Goal: Task Accomplishment & Management: Manage account settings

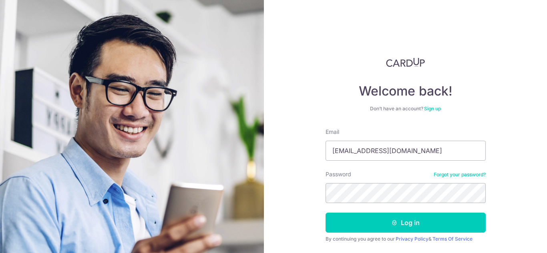
type input "[EMAIL_ADDRESS][DOMAIN_NAME]"
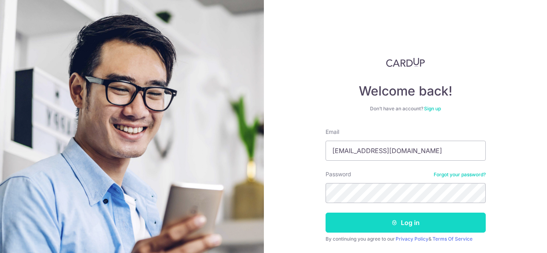
click at [387, 217] on button "Log in" at bounding box center [405, 223] width 160 height 20
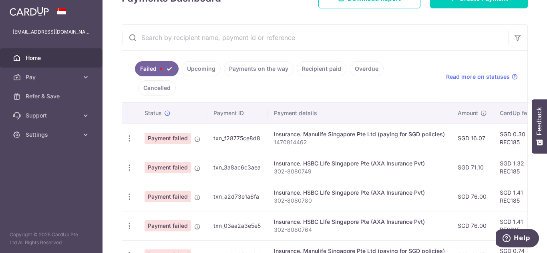
scroll to position [170, 0]
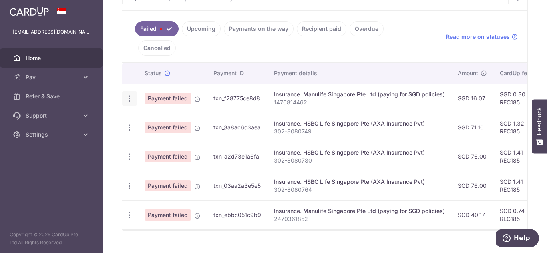
click at [129, 94] on icon "button" at bounding box center [129, 98] width 8 height 8
click at [152, 116] on span "Update payment" at bounding box center [172, 121] width 54 height 10
radio input "true"
type input "16.07"
type input "1470814462"
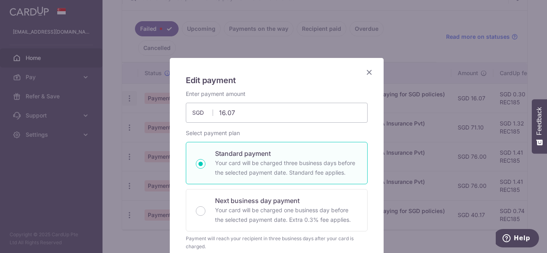
type input "REC185"
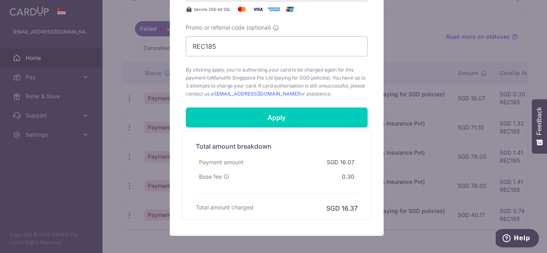
scroll to position [395, 0]
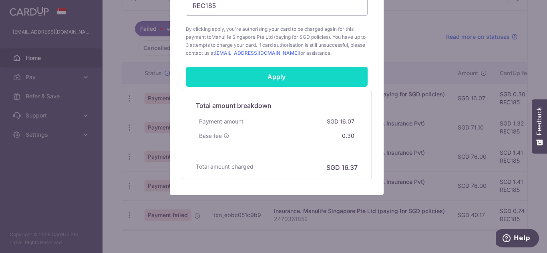
click at [276, 80] on input "Apply" at bounding box center [277, 77] width 182 height 20
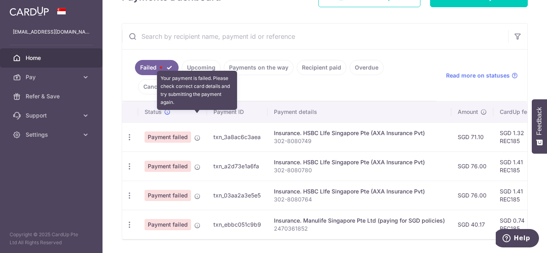
click at [196, 135] on icon at bounding box center [197, 138] width 6 height 6
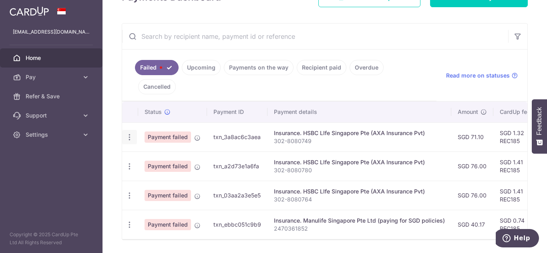
click at [128, 133] on icon "button" at bounding box center [129, 137] width 8 height 8
click at [154, 154] on span "Update payment" at bounding box center [172, 159] width 54 height 10
radio input "true"
type input "71.10"
type input "302-8080749"
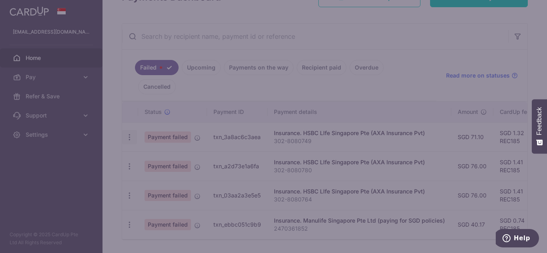
type input "REC185"
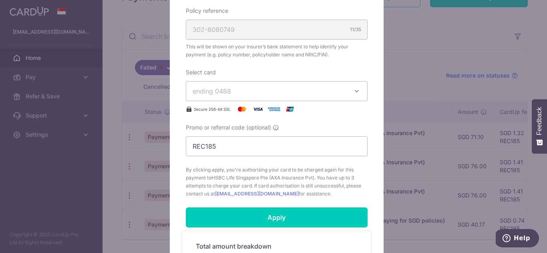
scroll to position [320, 0]
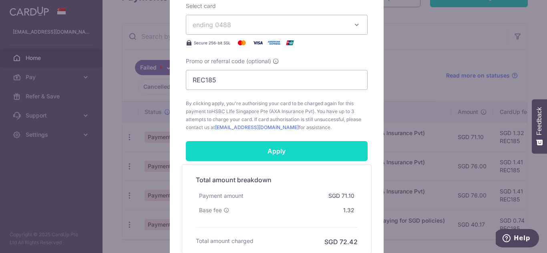
click at [225, 153] on input "Apply" at bounding box center [277, 151] width 182 height 20
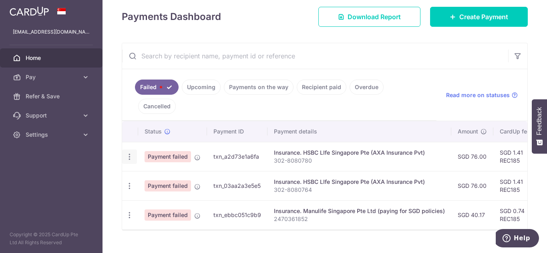
click at [133, 153] on icon "button" at bounding box center [129, 157] width 8 height 8
click at [165, 174] on span "Update payment" at bounding box center [172, 179] width 54 height 10
radio input "true"
type input "76.00"
type input "302-8080780"
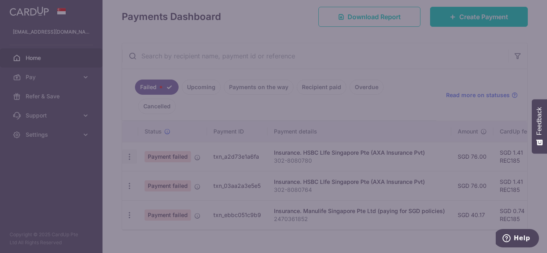
type input "REC185"
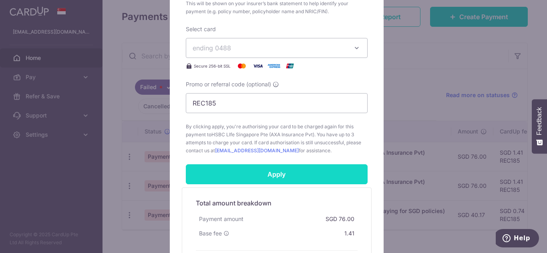
scroll to position [320, 0]
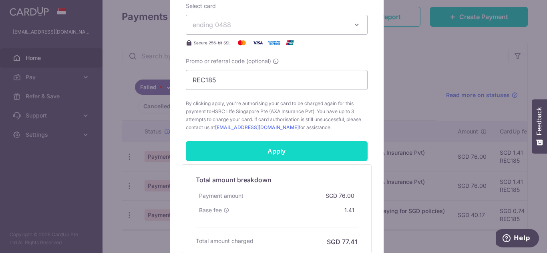
click at [300, 159] on input "Apply" at bounding box center [277, 151] width 182 height 20
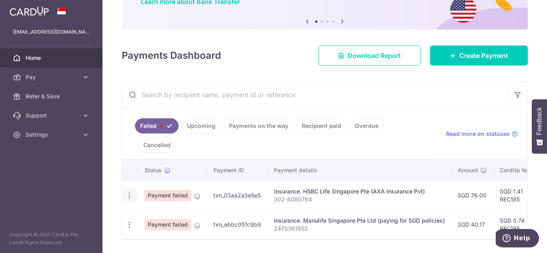
click at [132, 192] on icon "button" at bounding box center [129, 196] width 8 height 8
click at [166, 213] on span "Update payment" at bounding box center [172, 218] width 54 height 10
radio input "true"
type input "76.00"
type input "302-8080764"
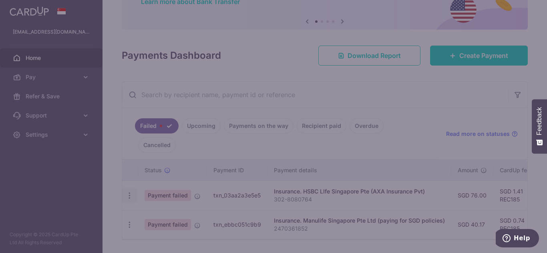
type input "REC185"
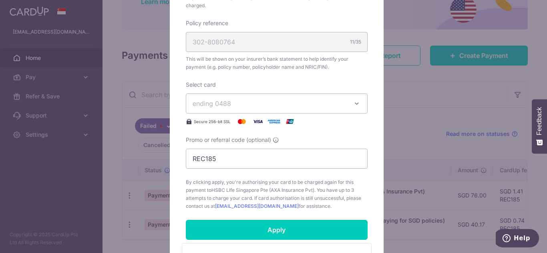
scroll to position [395, 0]
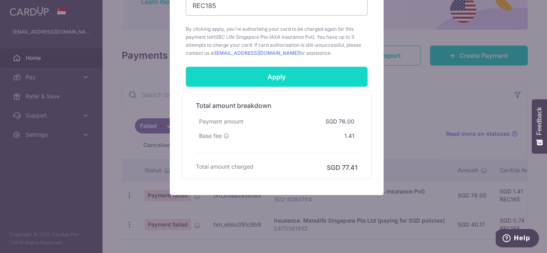
click at [260, 75] on input "Apply" at bounding box center [277, 77] width 182 height 20
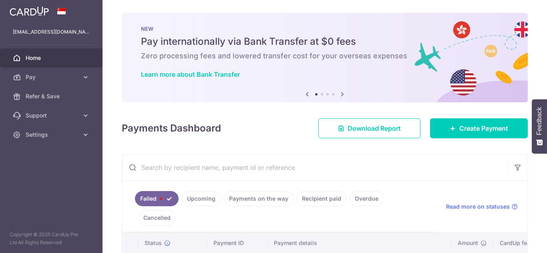
scroll to position [44, 0]
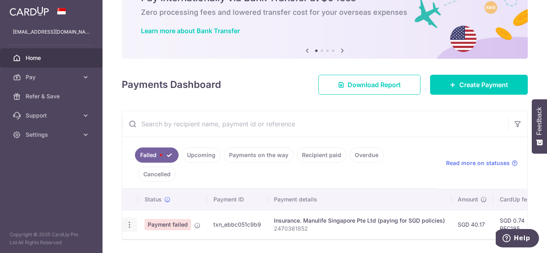
click at [131, 221] on icon "button" at bounding box center [129, 225] width 8 height 8
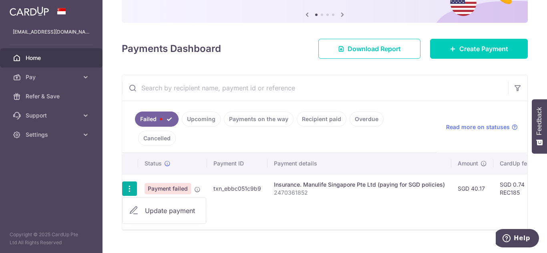
click at [153, 206] on span "Update payment" at bounding box center [172, 211] width 54 height 10
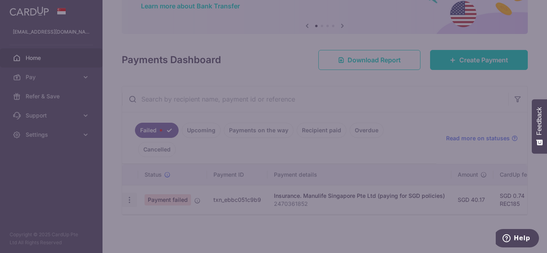
scroll to position [53, 0]
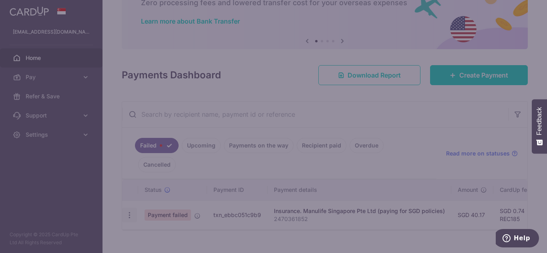
type input "REC185"
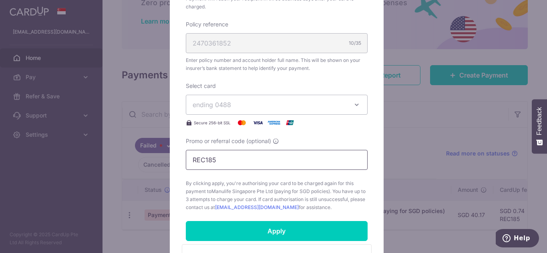
scroll to position [320, 0]
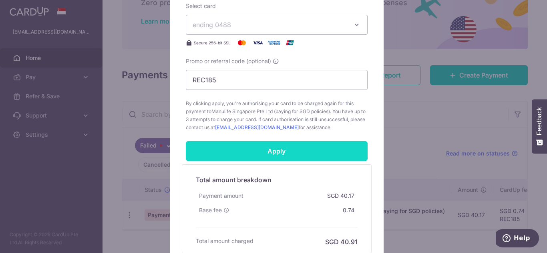
click at [264, 154] on input "Apply" at bounding box center [277, 151] width 182 height 20
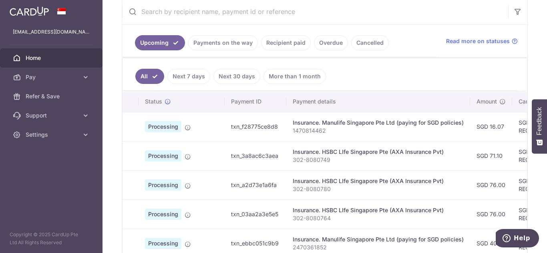
scroll to position [80, 0]
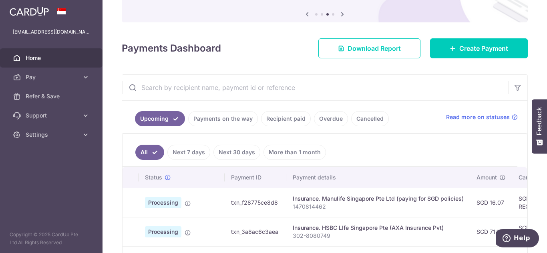
click at [190, 152] on link "Next 7 days" at bounding box center [188, 152] width 43 height 15
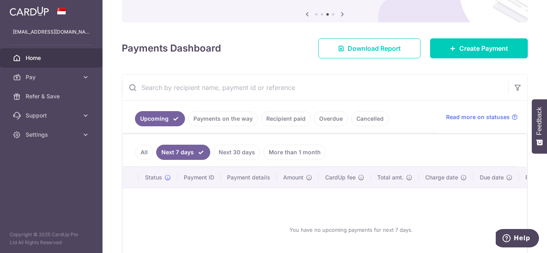
click at [148, 151] on link "All" at bounding box center [144, 152] width 18 height 15
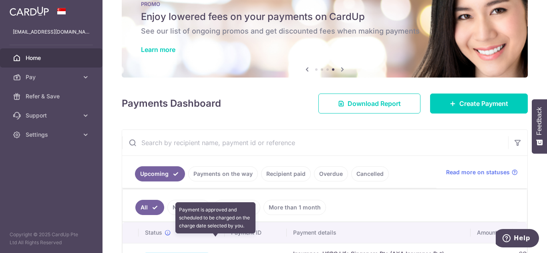
scroll to position [0, 0]
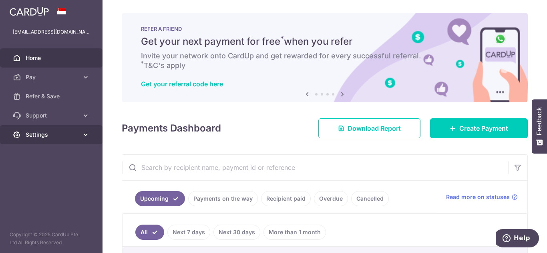
click at [50, 134] on span "Settings" at bounding box center [52, 135] width 53 height 8
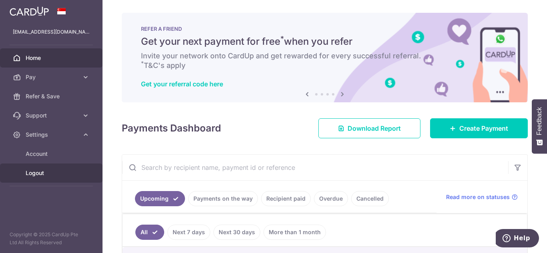
click at [41, 174] on span "Logout" at bounding box center [52, 173] width 53 height 8
